Goal: Task Accomplishment & Management: Complete application form

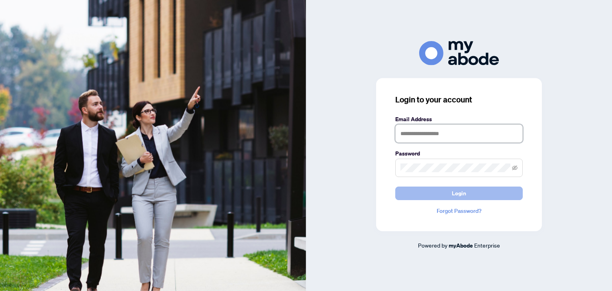
type input "**********"
click at [433, 191] on button "Login" at bounding box center [458, 193] width 127 height 14
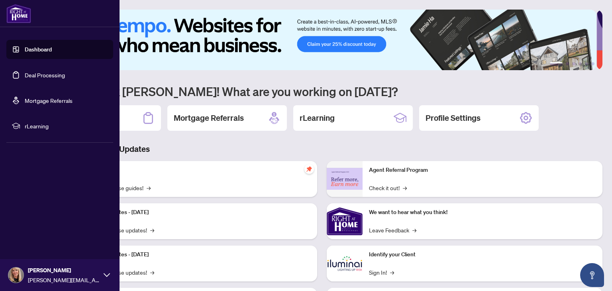
click at [30, 75] on link "Deal Processing" at bounding box center [45, 74] width 40 height 7
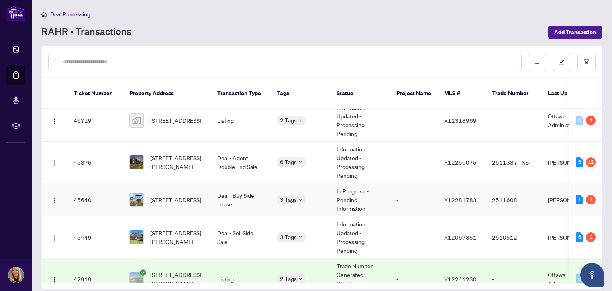
scroll to position [199, 0]
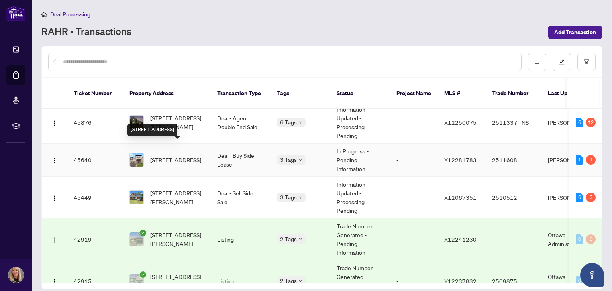
click at [181, 155] on span "[STREET_ADDRESS]" at bounding box center [175, 159] width 51 height 9
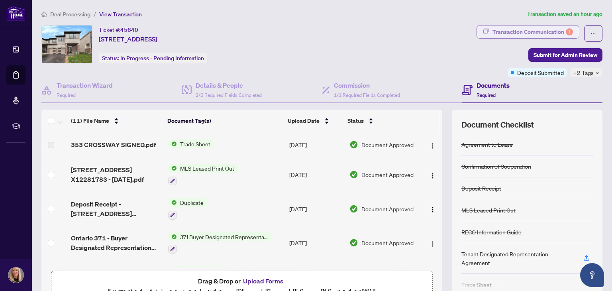
click at [526, 32] on div "Transaction Communication 1" at bounding box center [532, 31] width 80 height 13
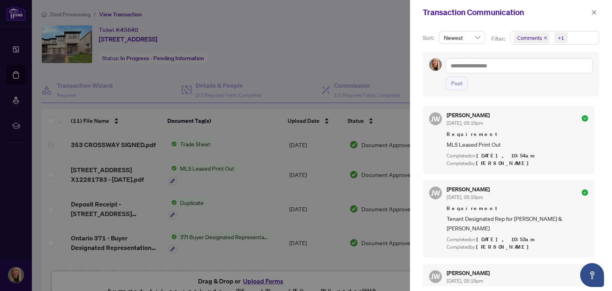
click at [383, 71] on div at bounding box center [306, 145] width 612 height 291
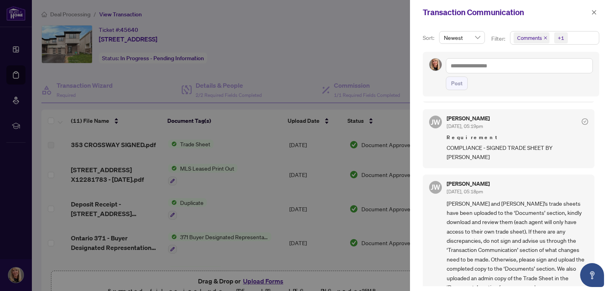
scroll to position [1, 0]
click at [593, 10] on icon "close" at bounding box center [594, 13] width 6 height 6
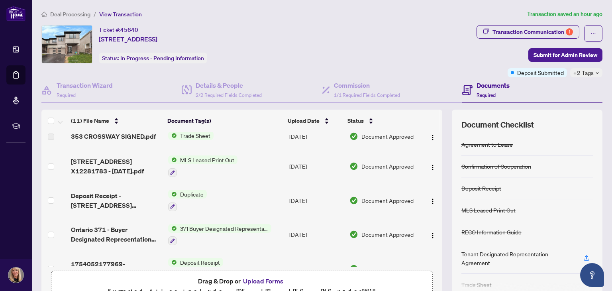
scroll to position [0, 0]
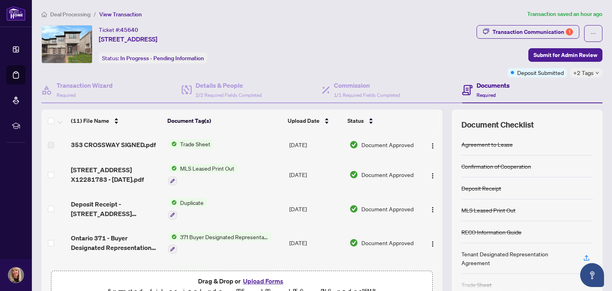
click at [182, 141] on span "Trade Sheet" at bounding box center [195, 143] width 37 height 9
click at [429, 146] on img "button" at bounding box center [432, 146] width 6 height 6
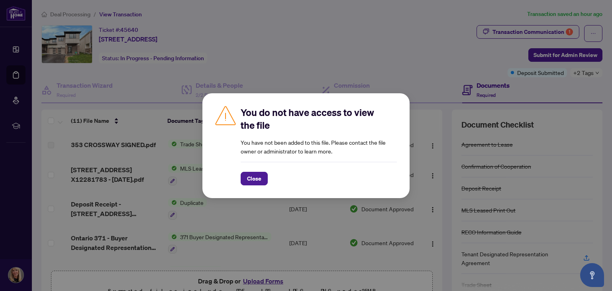
click at [357, 53] on div "You do not have access to view the file You have not been added to this file. P…" at bounding box center [306, 145] width 612 height 291
click at [256, 177] on span "Close" at bounding box center [254, 178] width 14 height 13
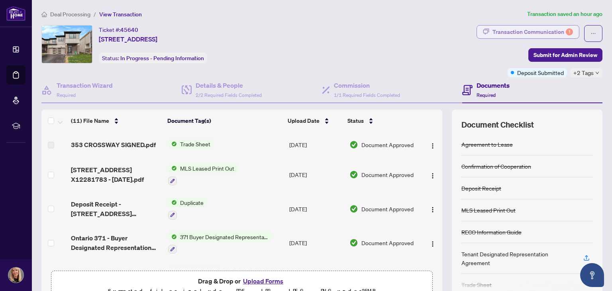
click at [548, 31] on div "Transaction Communication 1" at bounding box center [532, 31] width 80 height 13
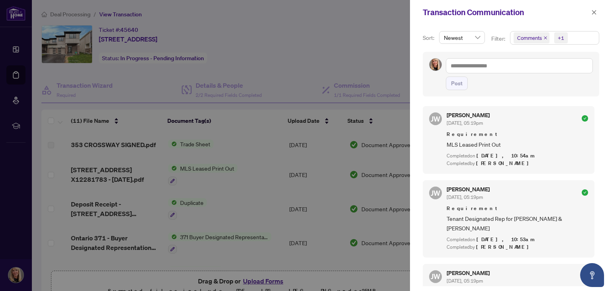
click at [351, 72] on div at bounding box center [306, 145] width 612 height 291
click at [593, 10] on span "button" at bounding box center [594, 12] width 6 height 13
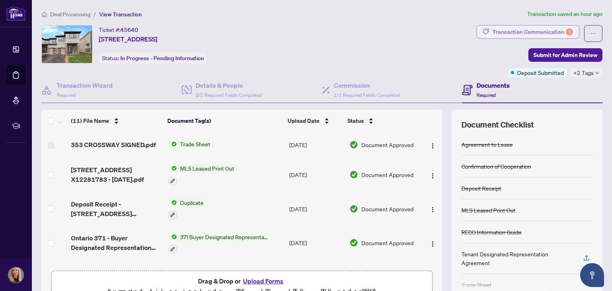
click at [523, 33] on div "Transaction Communication 1" at bounding box center [532, 31] width 80 height 13
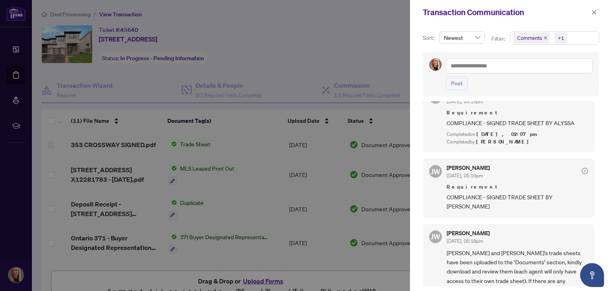
scroll to position [303, 0]
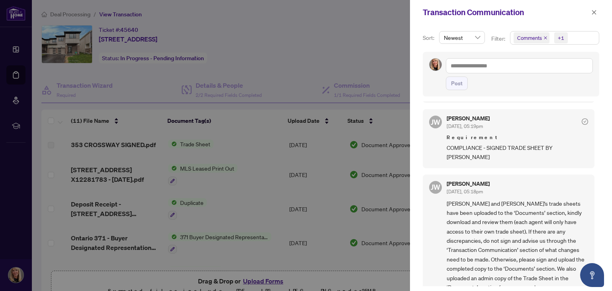
click at [366, 84] on div at bounding box center [306, 145] width 612 height 291
drag, startPoint x: 597, startPoint y: 12, endPoint x: 564, endPoint y: 24, distance: 35.5
click at [597, 12] on button "button" at bounding box center [594, 13] width 10 height 10
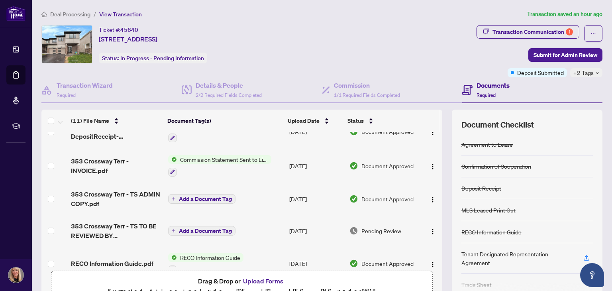
scroll to position [159, 0]
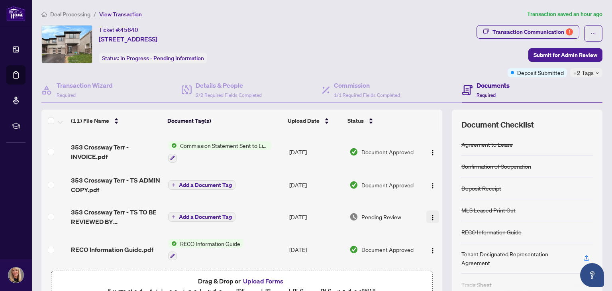
click at [429, 214] on img "button" at bounding box center [432, 217] width 6 height 6
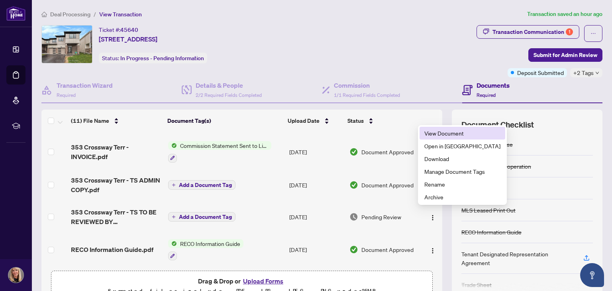
click at [446, 130] on span "View Document" at bounding box center [462, 133] width 76 height 9
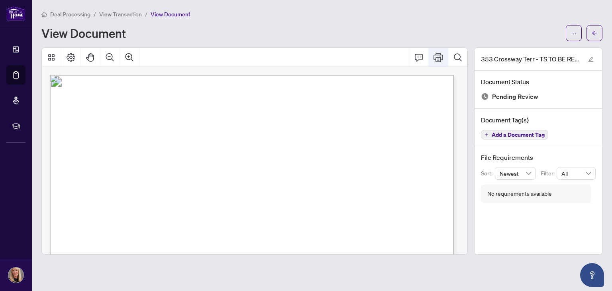
click at [442, 53] on icon "Print" at bounding box center [438, 58] width 10 height 10
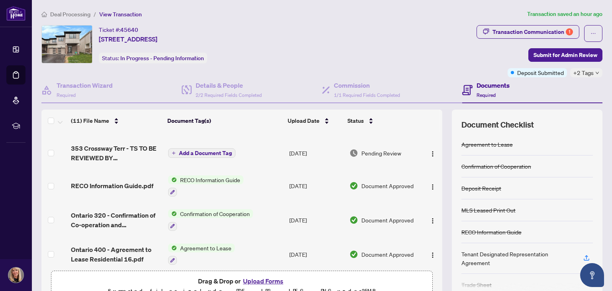
scroll to position [225, 0]
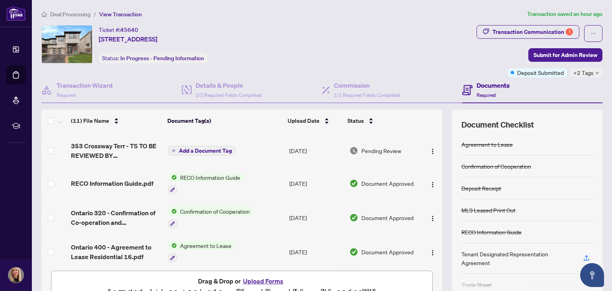
click at [262, 282] on button "Upload Forms" at bounding box center [263, 281] width 45 height 10
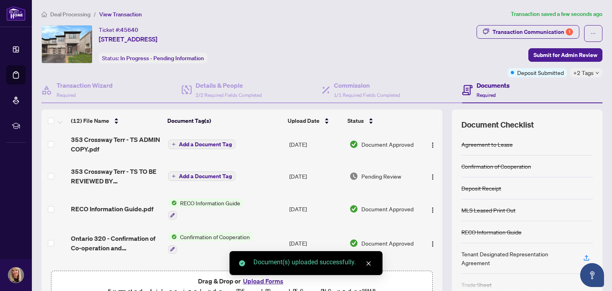
click at [199, 141] on span "Add a Document Tag" at bounding box center [205, 144] width 53 height 6
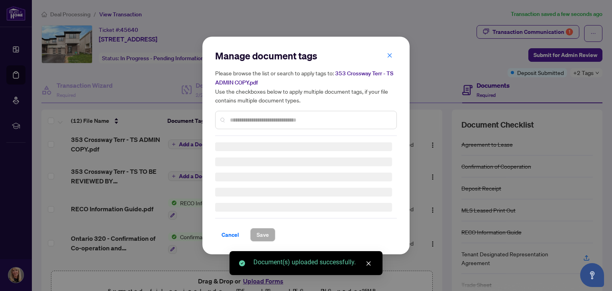
click at [243, 119] on div "Manage document tags Please browse the list or search to apply tags to: 353 Cro…" at bounding box center [306, 92] width 182 height 86
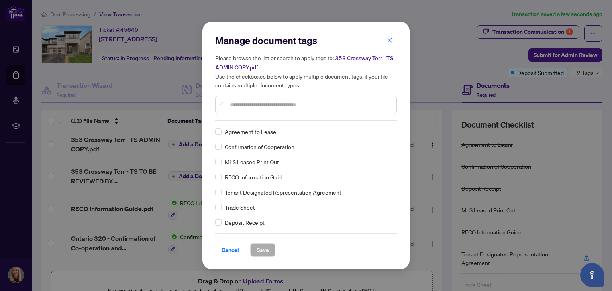
click at [251, 104] on input "text" at bounding box center [310, 104] width 160 height 9
type input "*****"
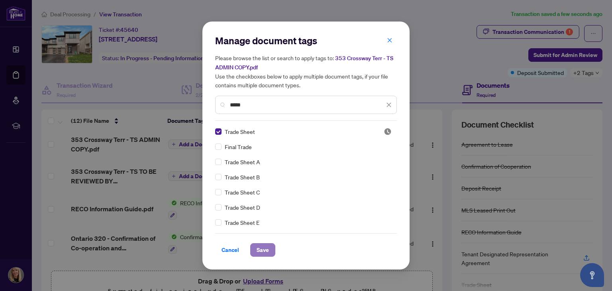
click at [261, 249] on span "Save" at bounding box center [263, 249] width 12 height 13
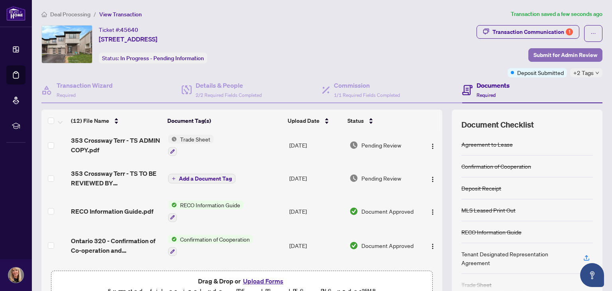
click at [557, 57] on span "Submit for Admin Review" at bounding box center [565, 55] width 64 height 13
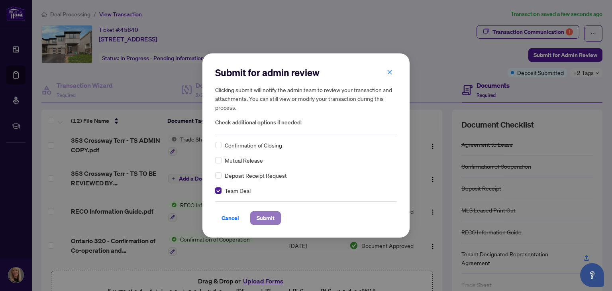
click at [277, 215] on button "Submit" at bounding box center [265, 218] width 31 height 14
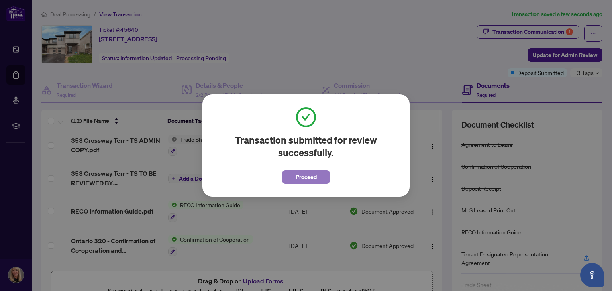
click at [304, 174] on span "Proceed" at bounding box center [306, 176] width 21 height 13
